Goal: Task Accomplishment & Management: Manage account settings

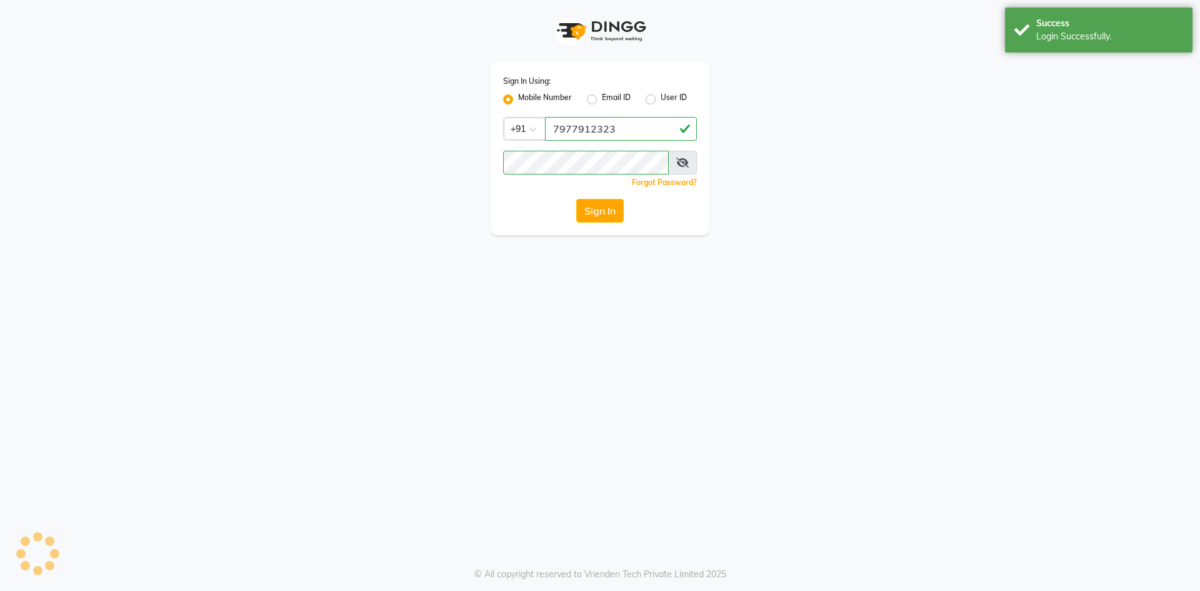
select select "565"
select select "service"
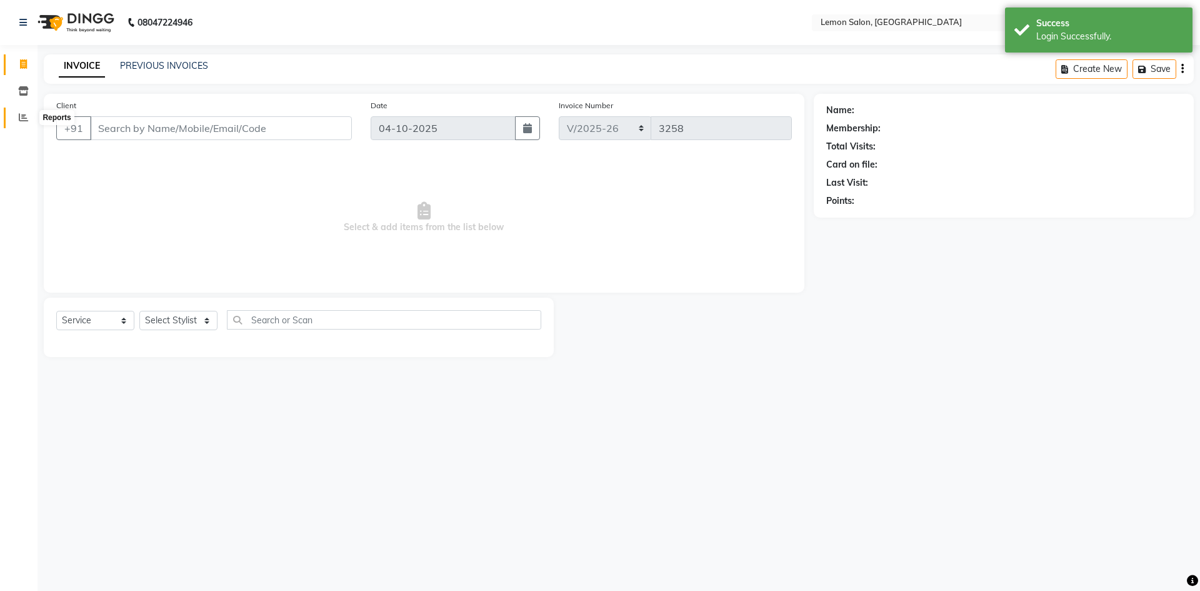
click at [23, 111] on span at bounding box center [24, 118] width 22 height 14
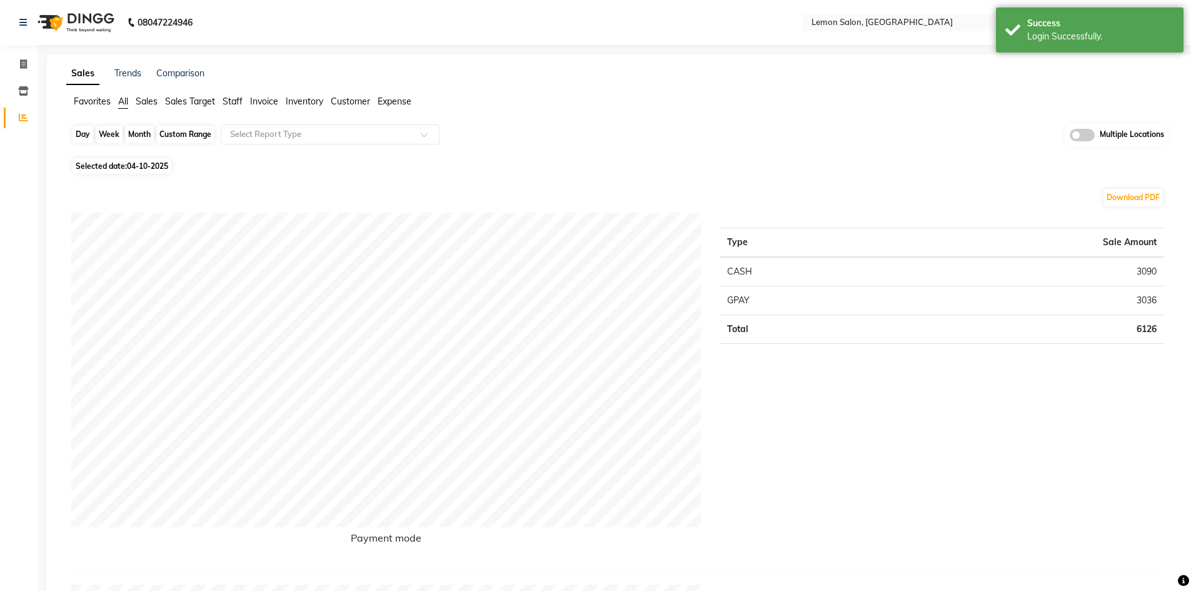
click at [84, 134] on div "Day" at bounding box center [83, 135] width 21 height 18
select select "10"
select select "2025"
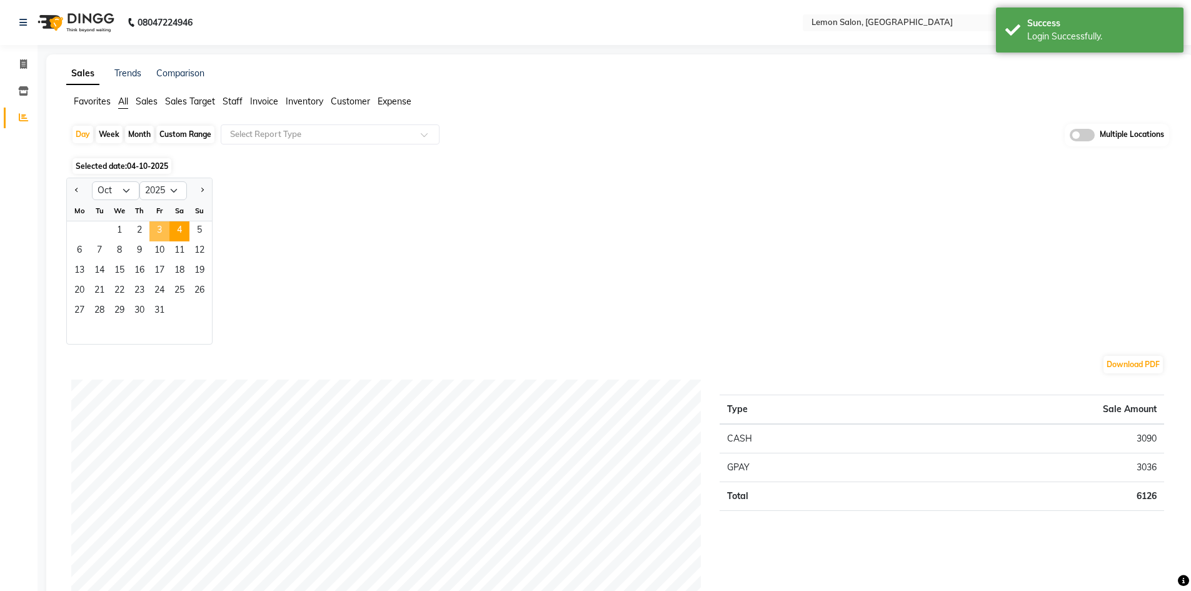
click at [154, 224] on span "3" at bounding box center [159, 231] width 20 height 20
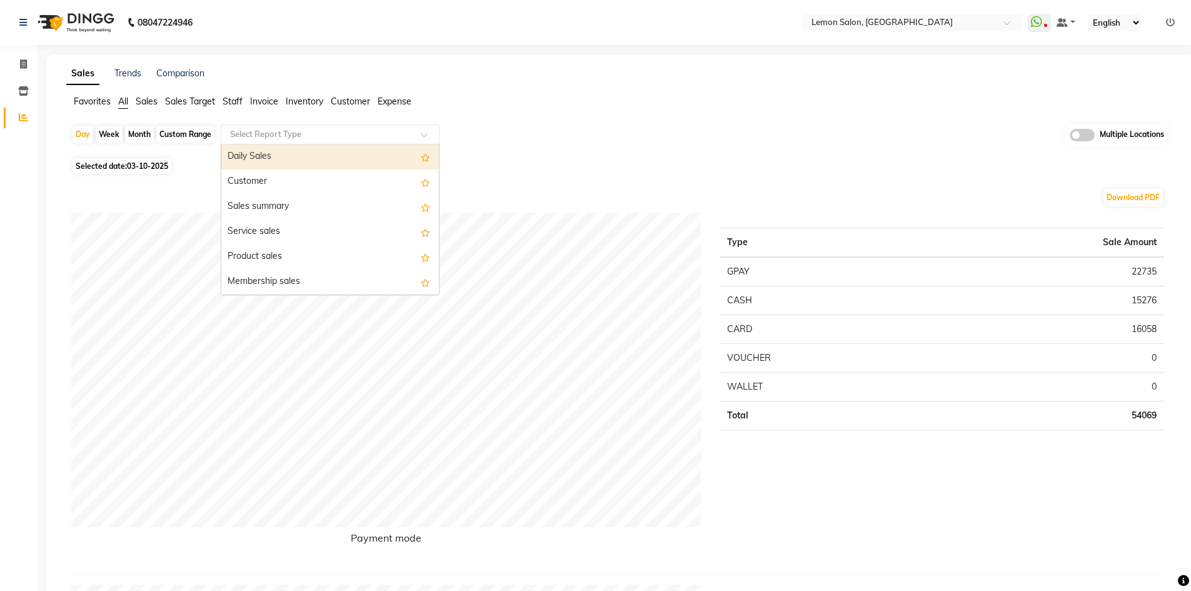
drag, startPoint x: 273, startPoint y: 130, endPoint x: 272, endPoint y: 142, distance: 11.9
click at [274, 130] on input "text" at bounding box center [318, 134] width 180 height 13
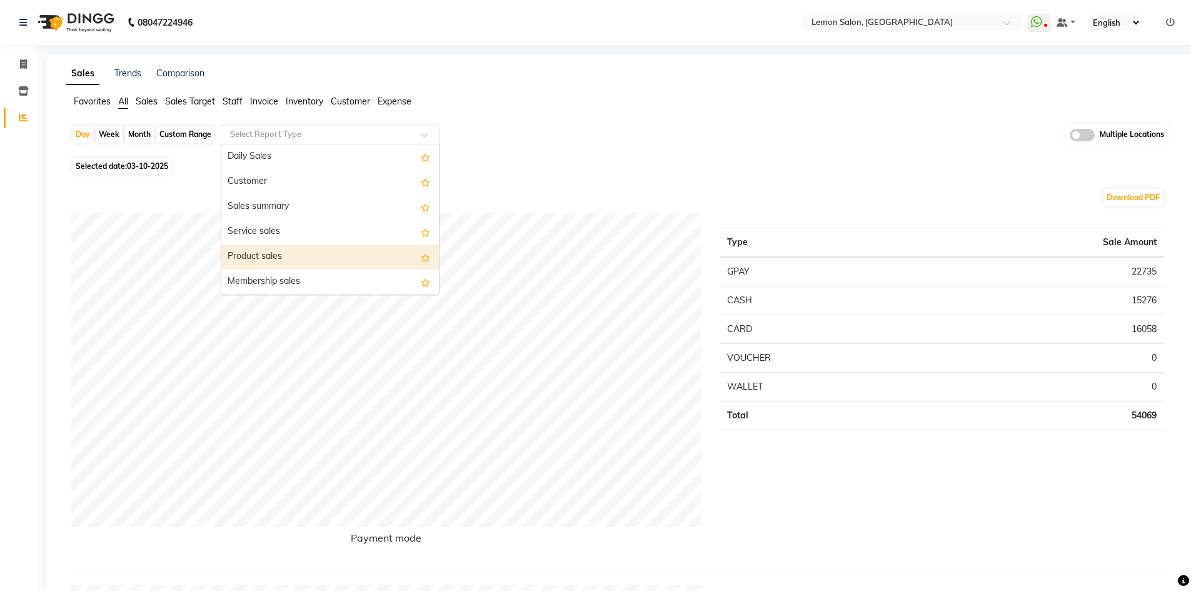
click at [295, 249] on div "Product sales" at bounding box center [330, 256] width 218 height 25
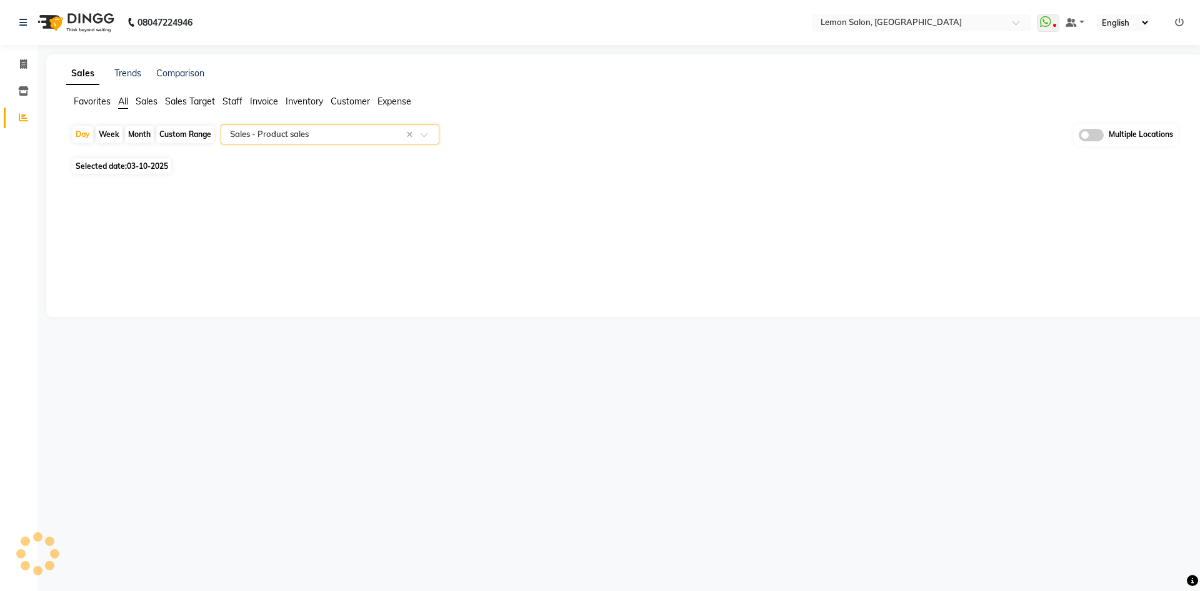
select select "full_report"
select select "csv"
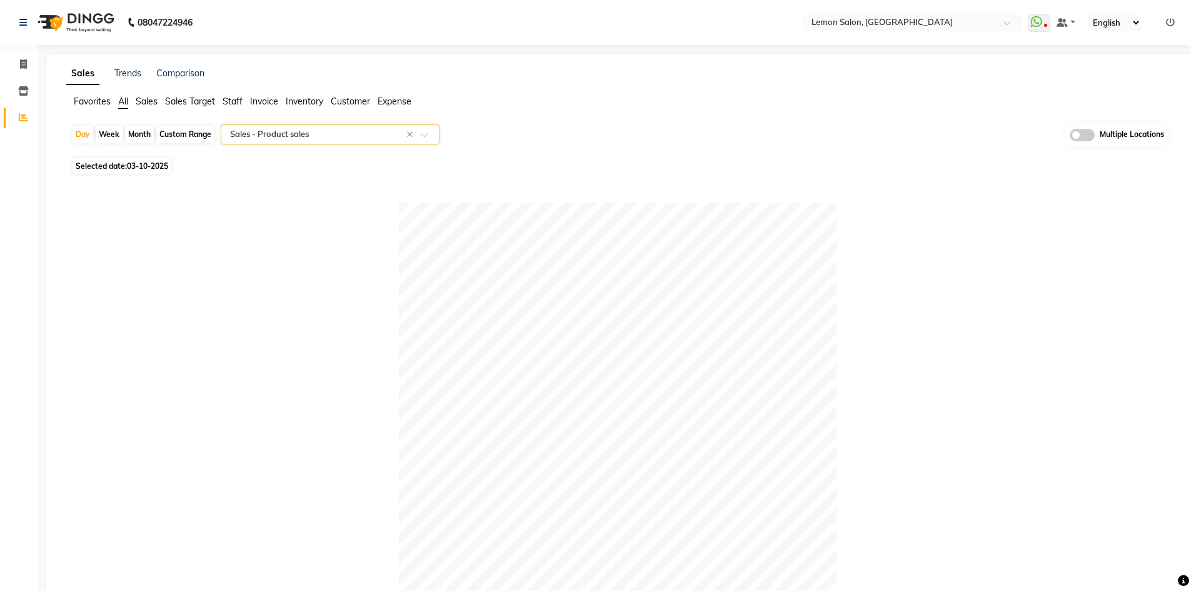
click at [183, 133] on div "Custom Range" at bounding box center [185, 135] width 58 height 18
select select "10"
select select "2025"
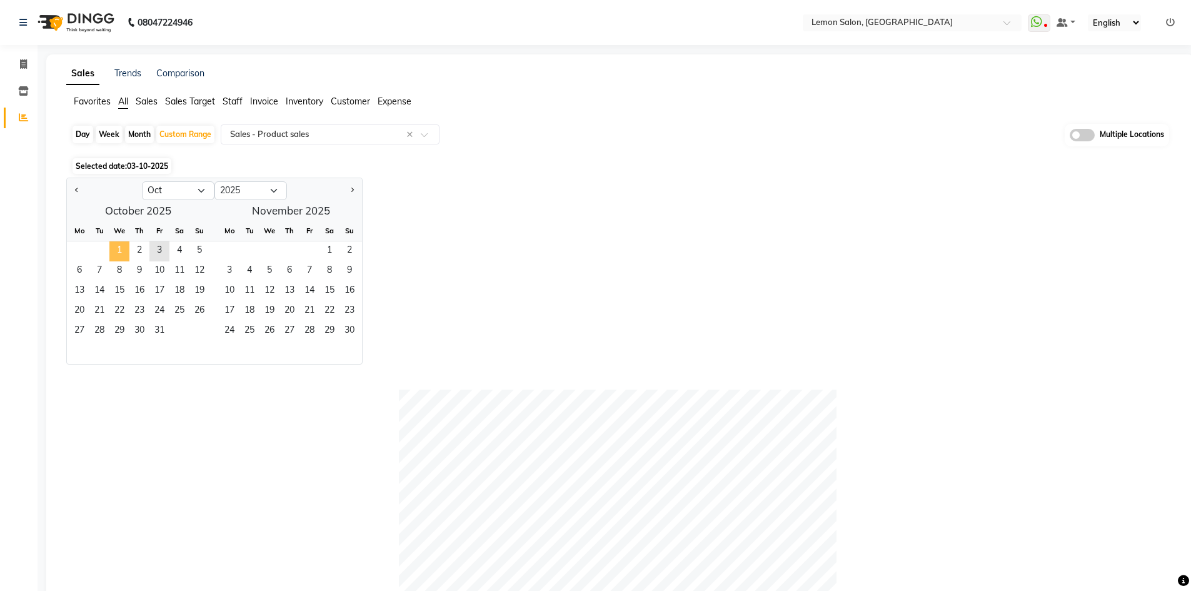
click at [116, 246] on span "1" at bounding box center [119, 251] width 20 height 20
click at [163, 246] on span "3" at bounding box center [159, 251] width 20 height 20
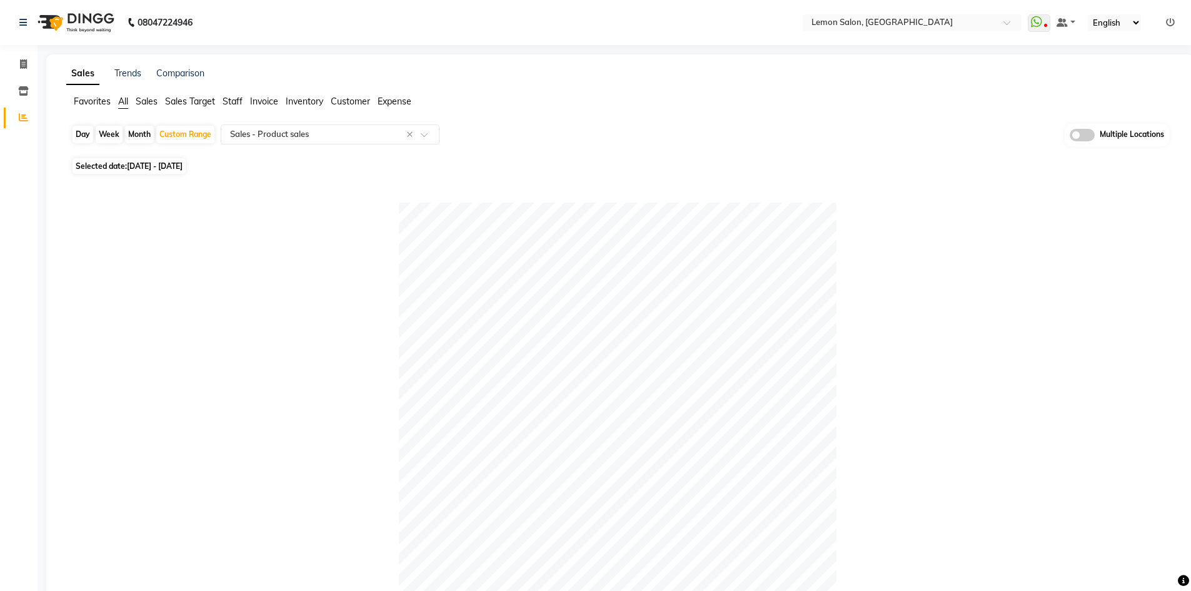
click at [124, 100] on span "All" at bounding box center [123, 101] width 10 height 11
click at [890, 24] on input "text" at bounding box center [899, 24] width 181 height 13
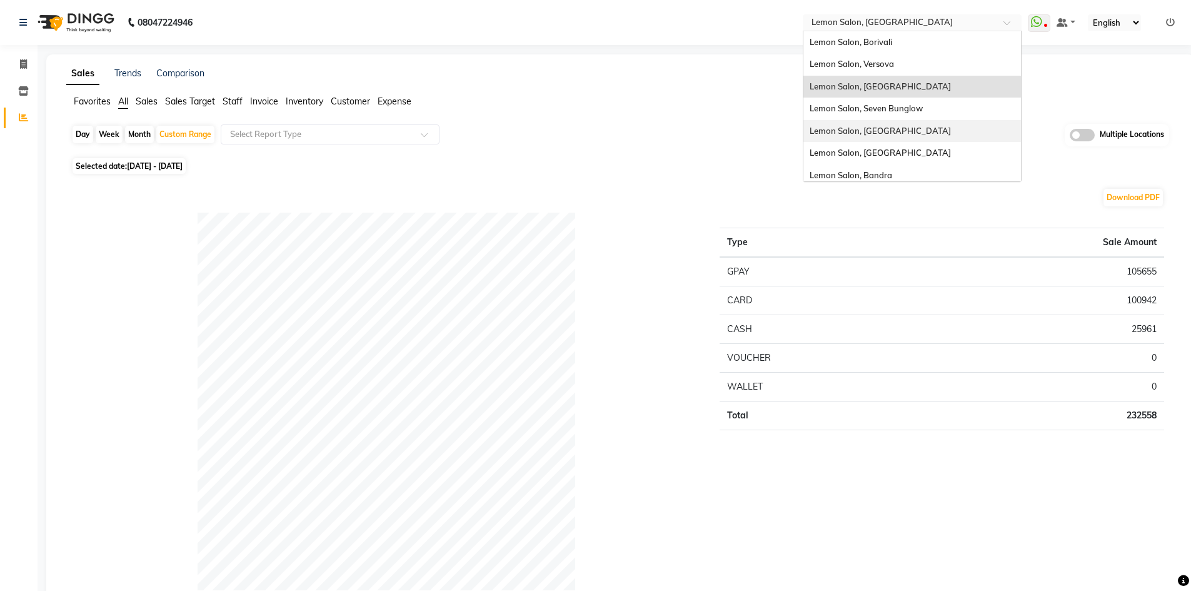
scroll to position [63, 0]
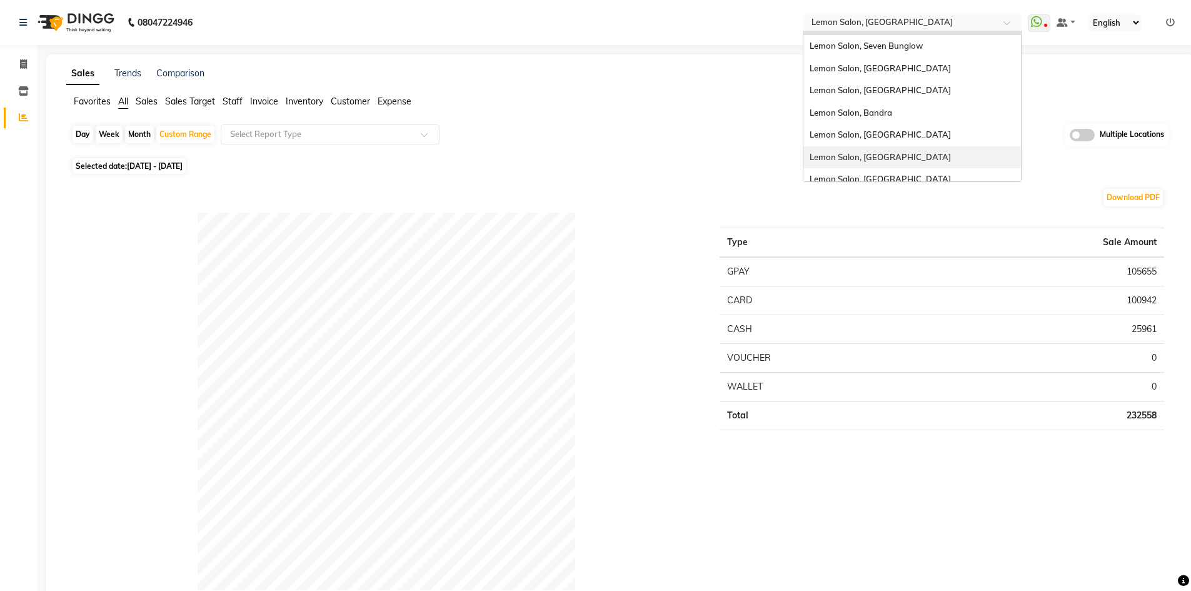
click at [912, 162] on div "Lemon Salon, Lokhandwala" at bounding box center [912, 157] width 218 height 23
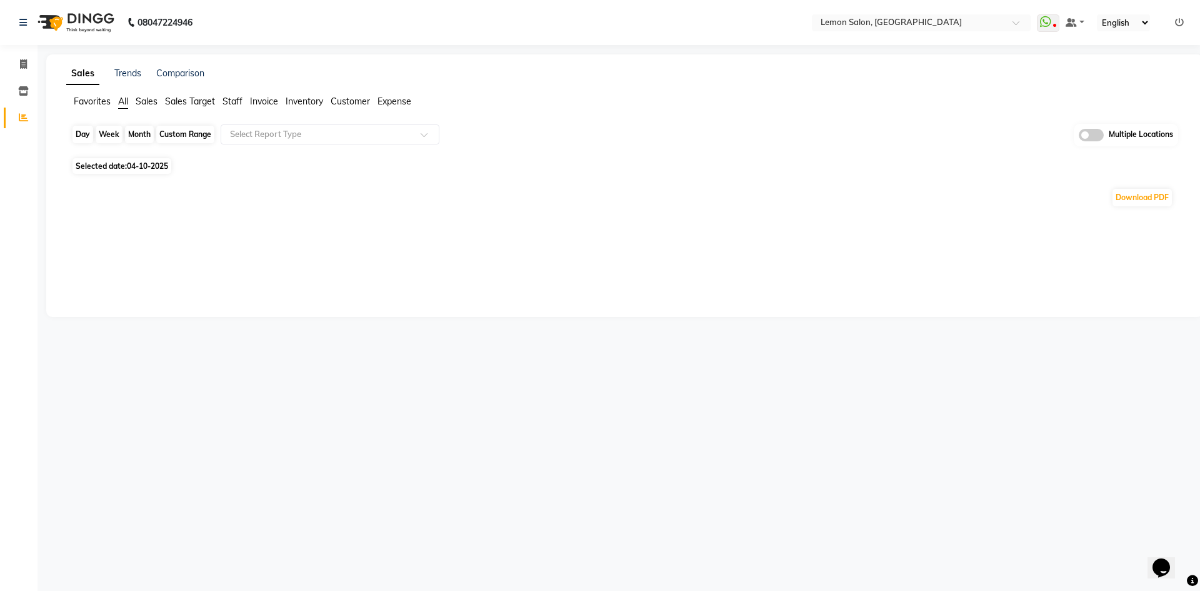
click at [81, 138] on div "Day" at bounding box center [83, 135] width 21 height 18
select select "10"
select select "2025"
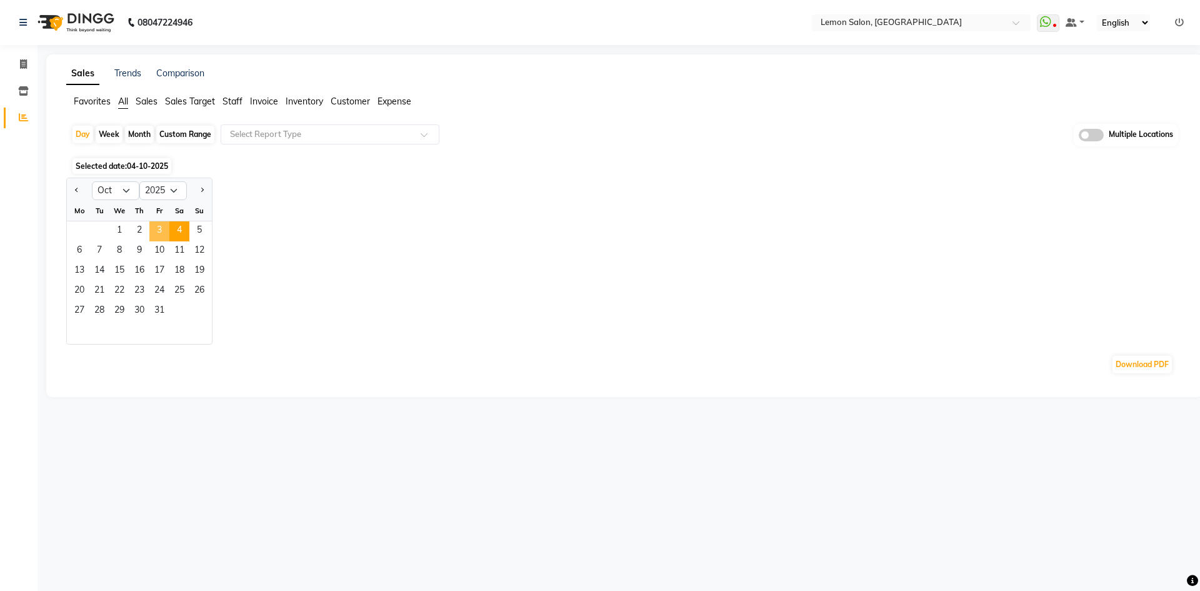
click at [156, 228] on span "3" at bounding box center [159, 231] width 20 height 20
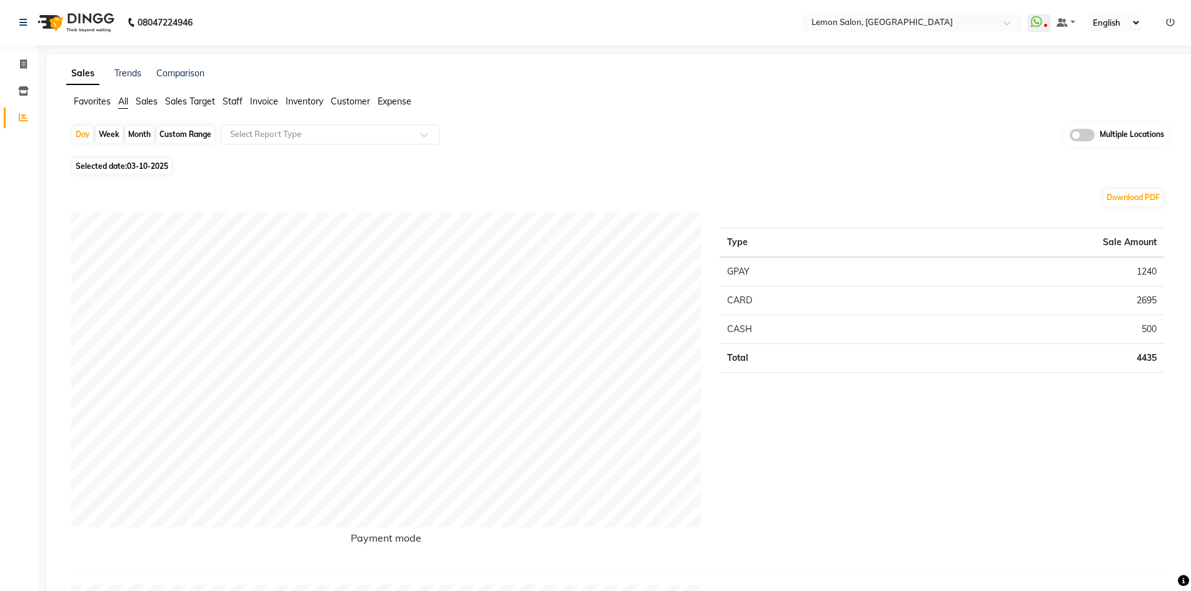
click at [120, 101] on span "All" at bounding box center [123, 101] width 10 height 11
click at [132, 101] on ul "Favorites All Sales Sales Target Staff Invoice Inventory Customer Expense" at bounding box center [620, 102] width 1108 height 14
click at [203, 134] on div "Custom Range" at bounding box center [185, 135] width 58 height 18
select select "10"
select select "2025"
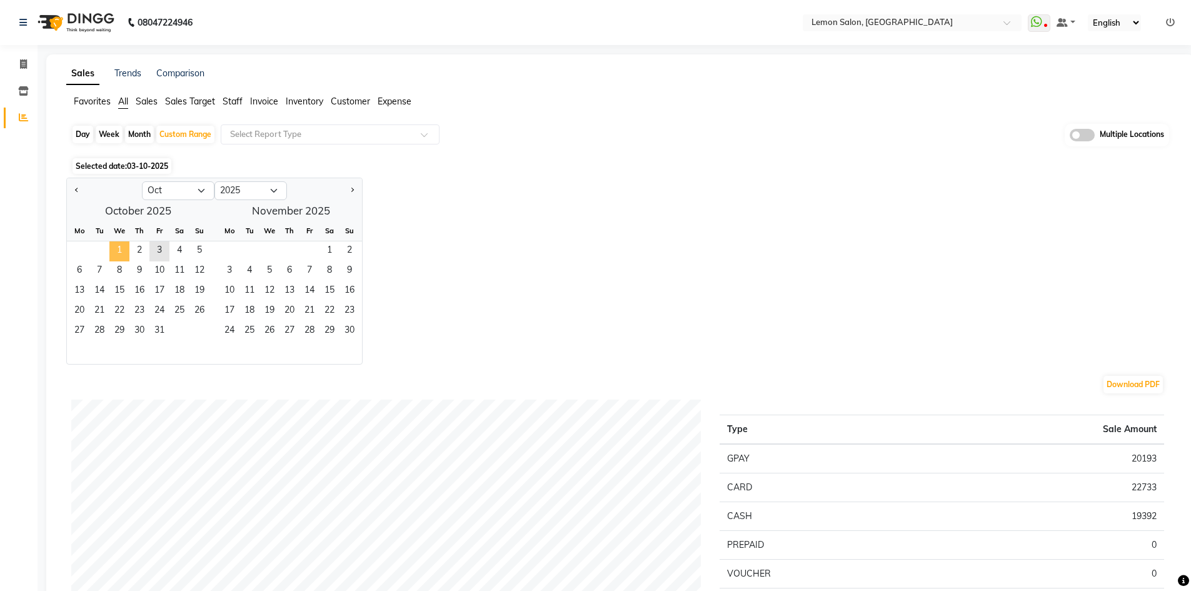
click at [118, 249] on span "1" at bounding box center [119, 251] width 20 height 20
click at [161, 247] on span "3" at bounding box center [159, 251] width 20 height 20
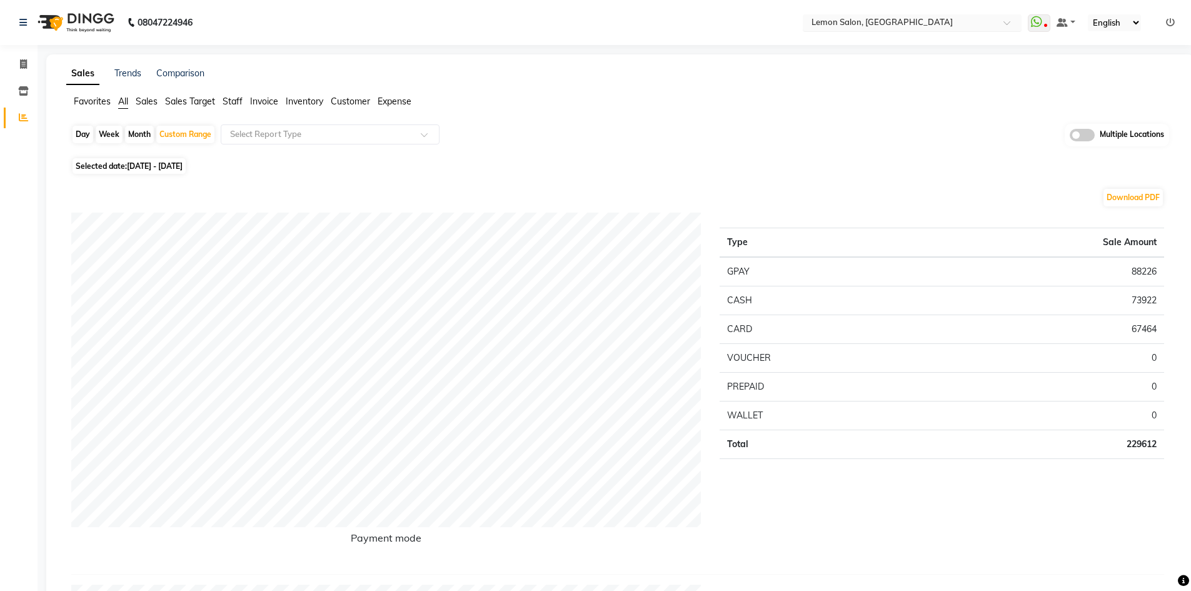
click at [881, 18] on input "text" at bounding box center [899, 24] width 181 height 13
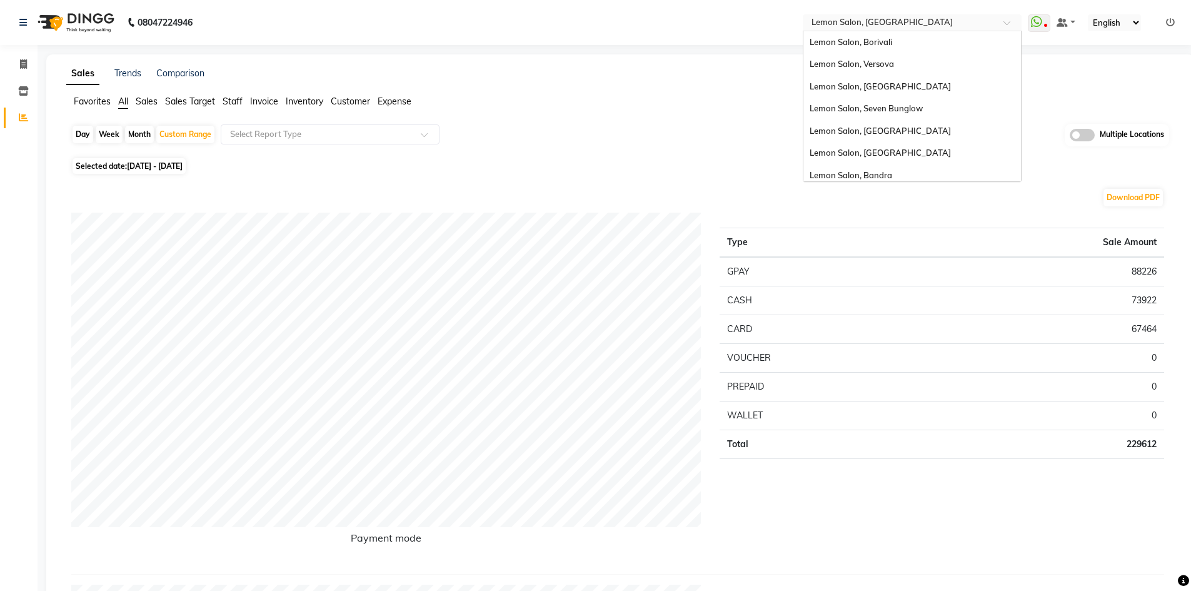
scroll to position [94, 0]
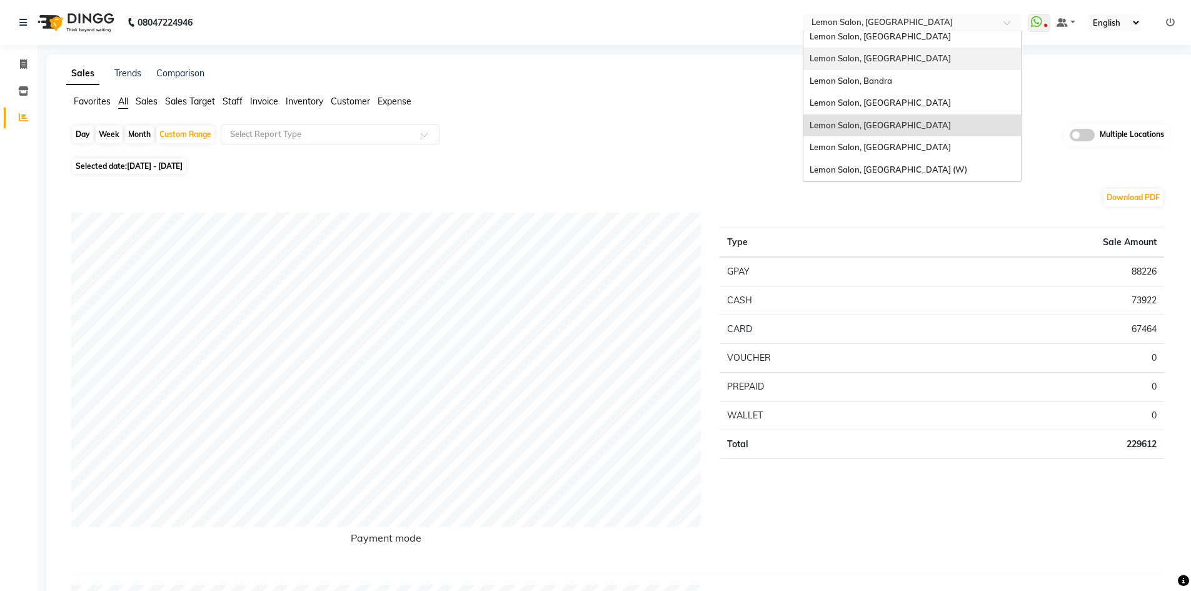
click at [886, 53] on div "Lemon Salon, Kandivali" at bounding box center [912, 59] width 218 height 23
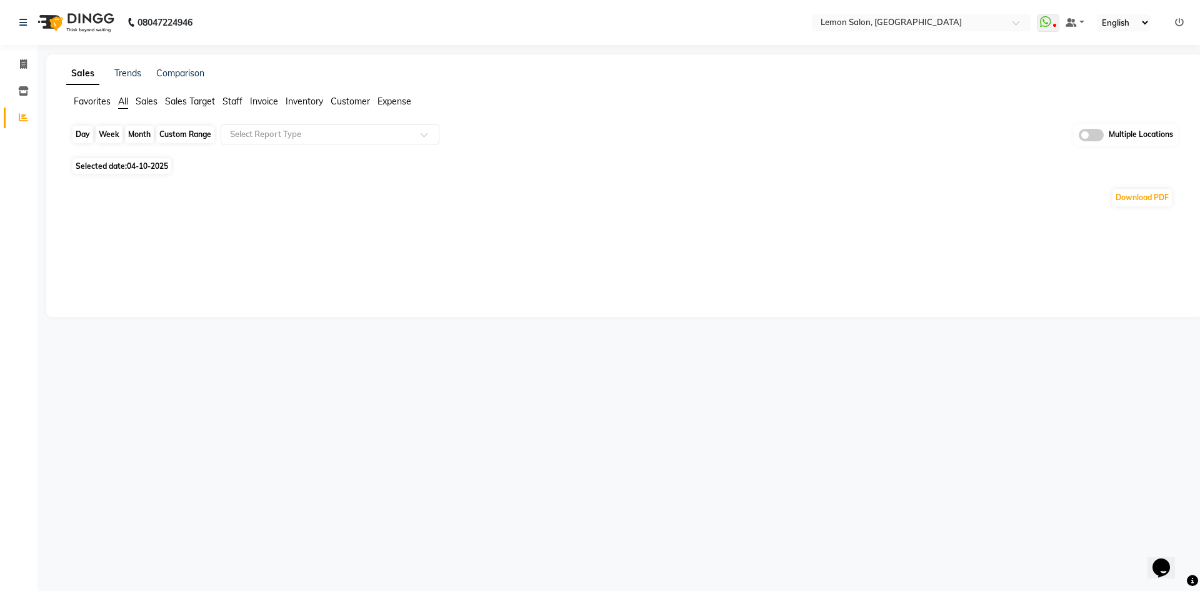
click at [85, 127] on div "Day" at bounding box center [83, 135] width 21 height 18
select select "10"
select select "2025"
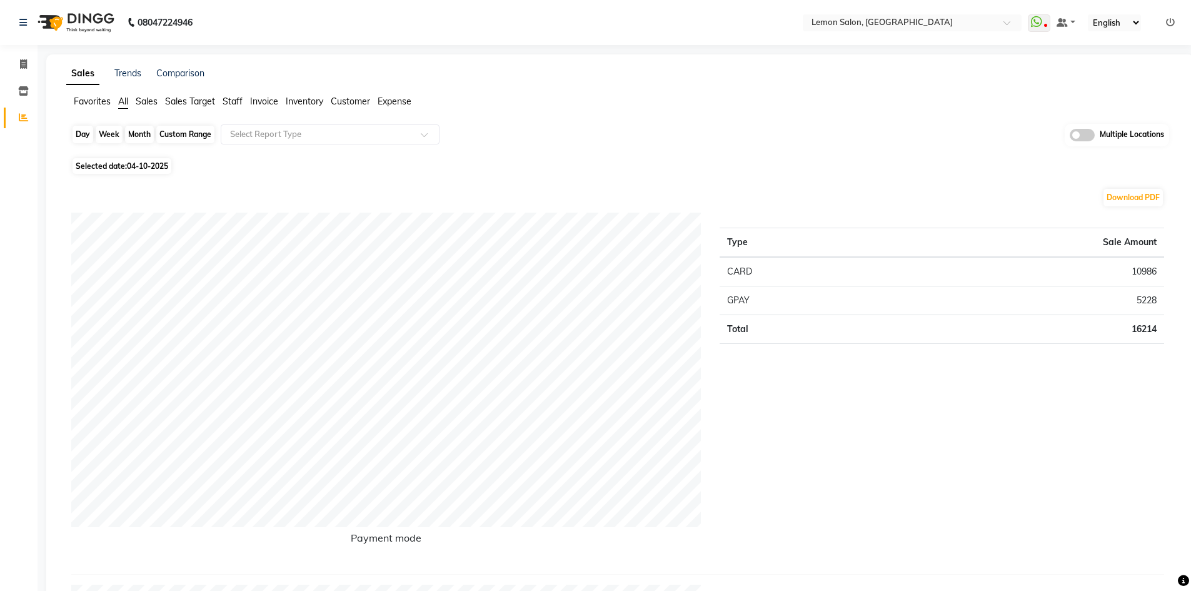
click at [84, 133] on div "Day" at bounding box center [83, 135] width 21 height 18
select select "10"
select select "2025"
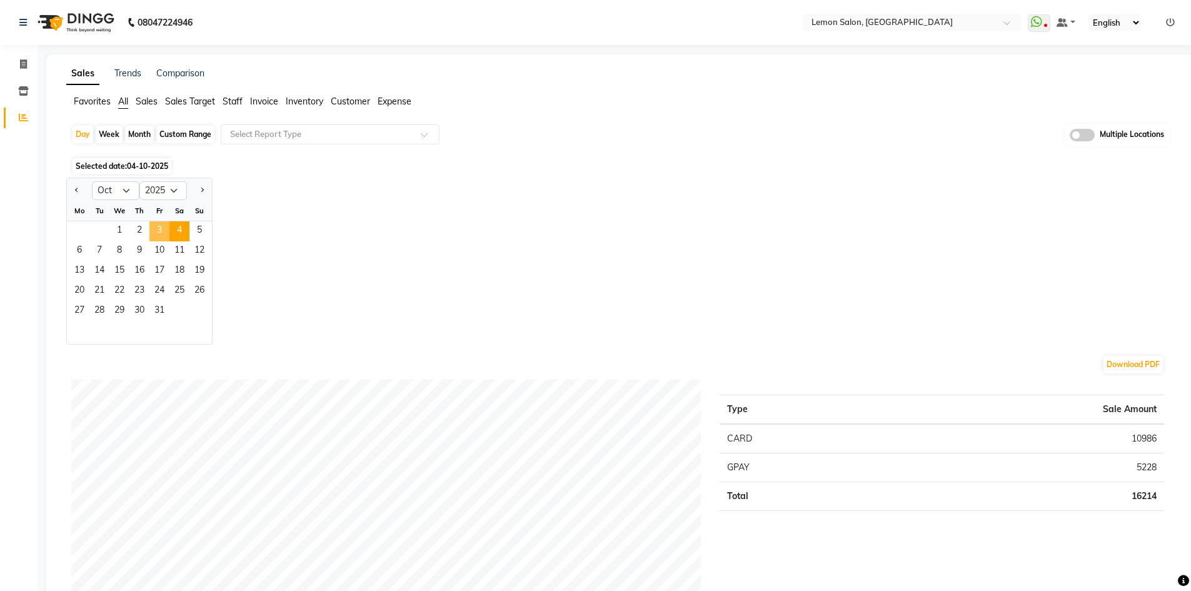
click at [154, 231] on span "3" at bounding box center [159, 231] width 20 height 20
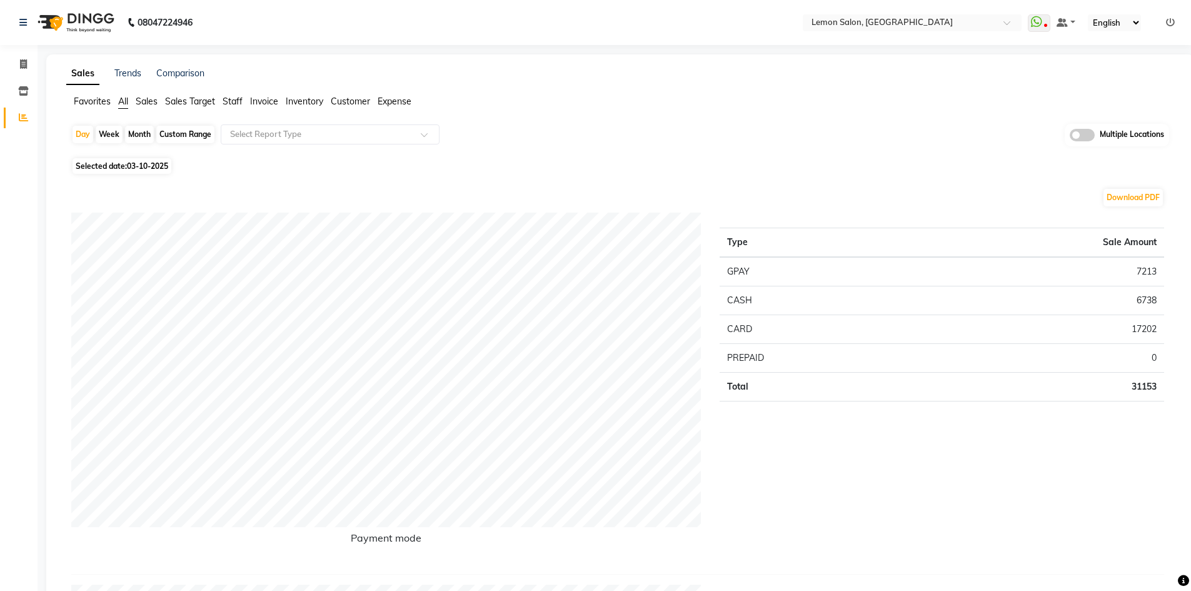
click at [183, 133] on div "Custom Range" at bounding box center [185, 135] width 58 height 18
select select "10"
select select "2025"
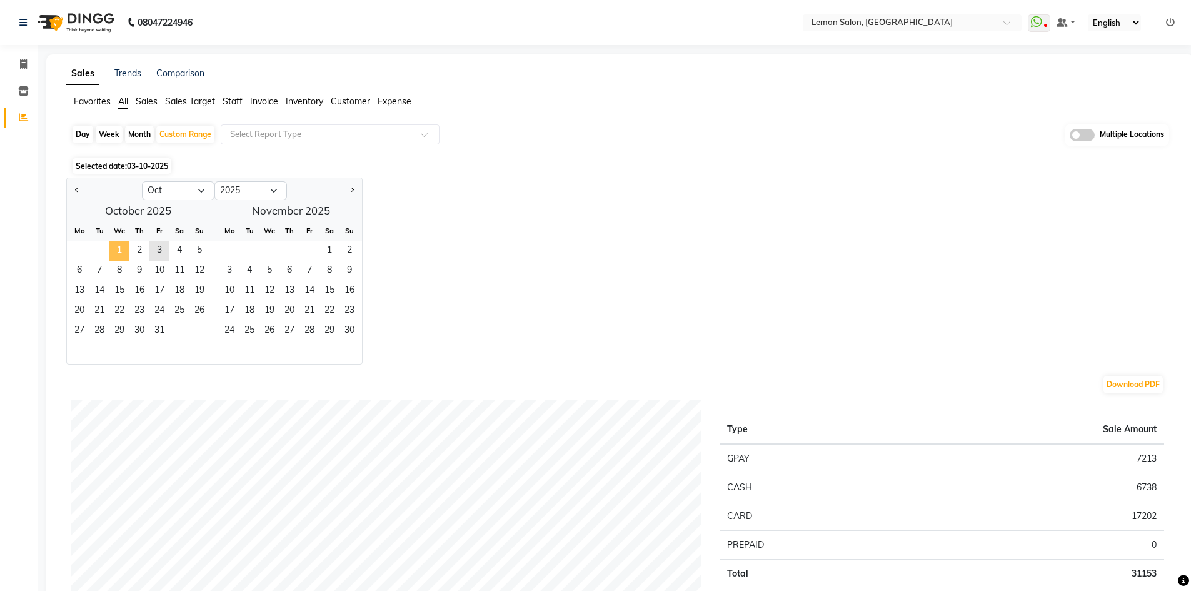
click at [118, 246] on span "1" at bounding box center [119, 251] width 20 height 20
click at [163, 249] on span "3" at bounding box center [159, 251] width 20 height 20
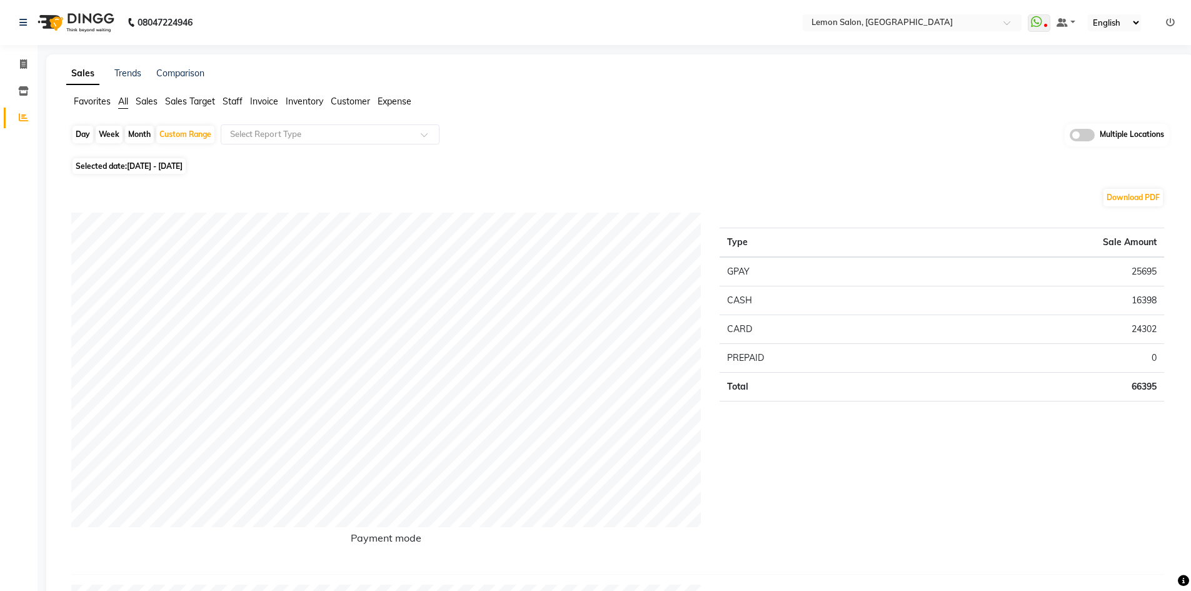
click at [121, 104] on span "All" at bounding box center [123, 101] width 10 height 11
click at [888, 22] on input "text" at bounding box center [899, 24] width 181 height 13
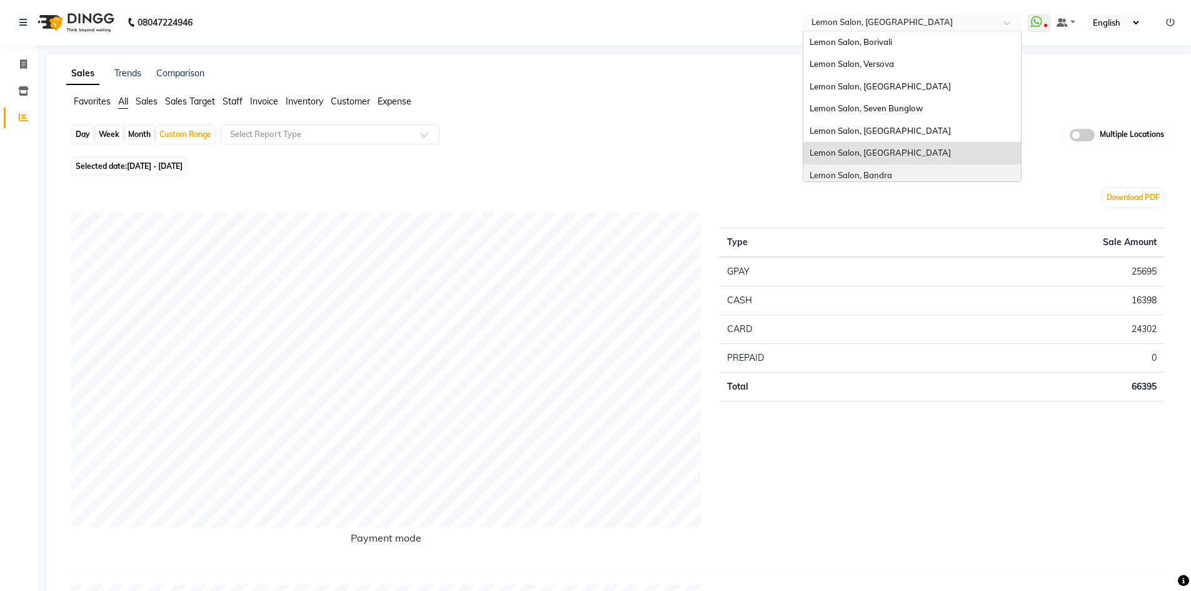
click at [883, 174] on span "Lemon Salon, Bandra" at bounding box center [851, 175] width 83 height 10
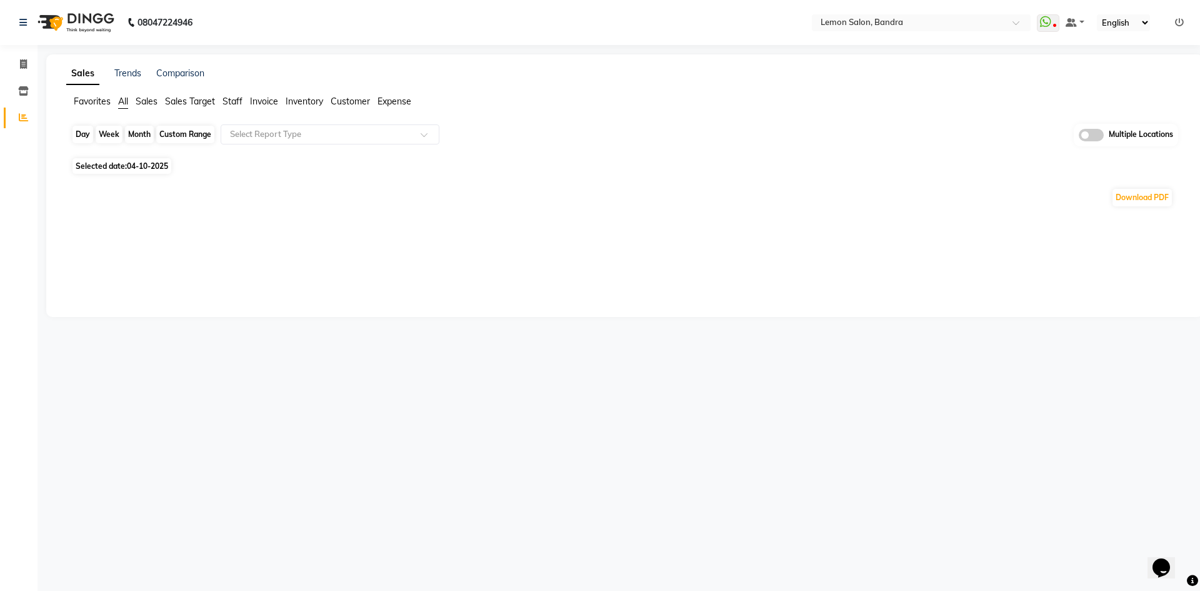
click at [90, 134] on div "Day" at bounding box center [83, 135] width 21 height 18
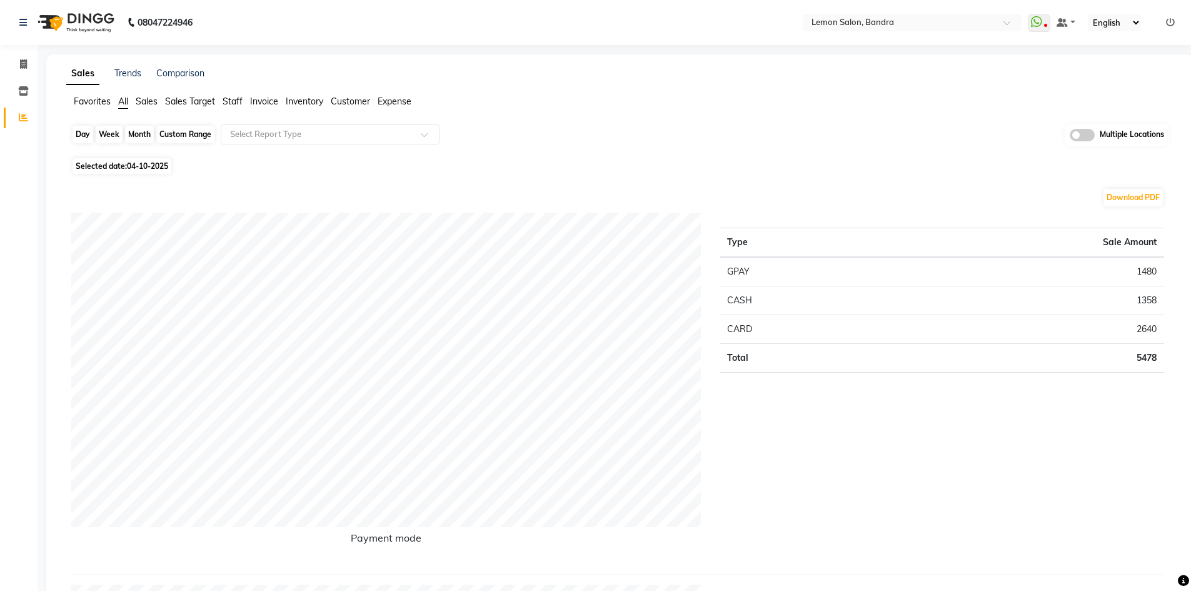
click at [76, 136] on div "Day" at bounding box center [83, 135] width 21 height 18
select select "10"
select select "2025"
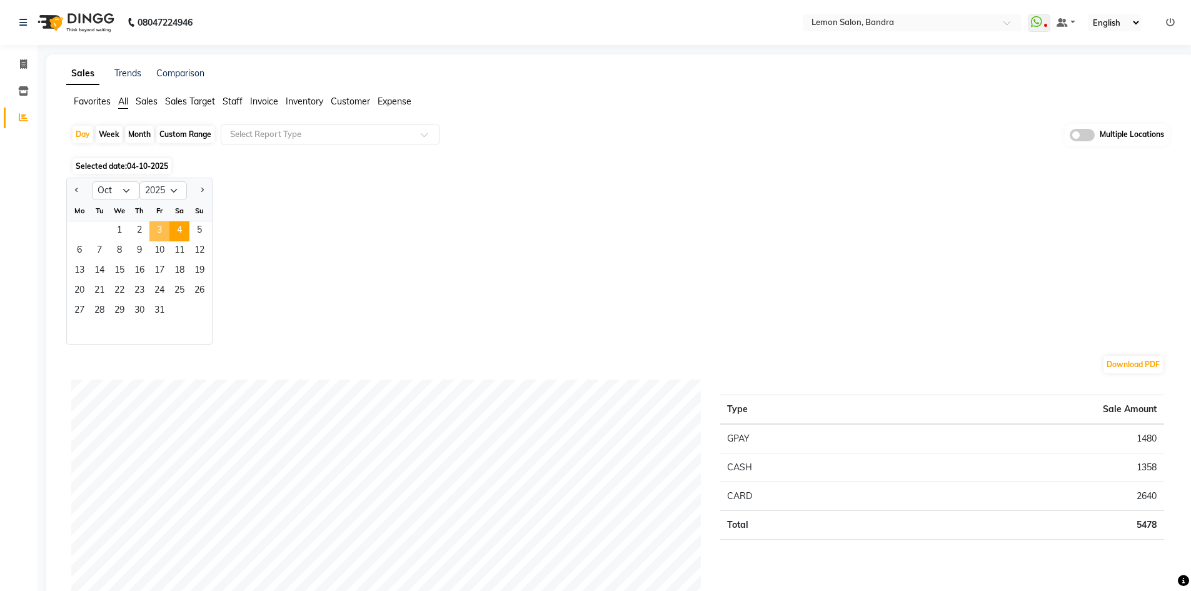
click at [159, 231] on span "3" at bounding box center [159, 231] width 20 height 20
